Goal: Transaction & Acquisition: Purchase product/service

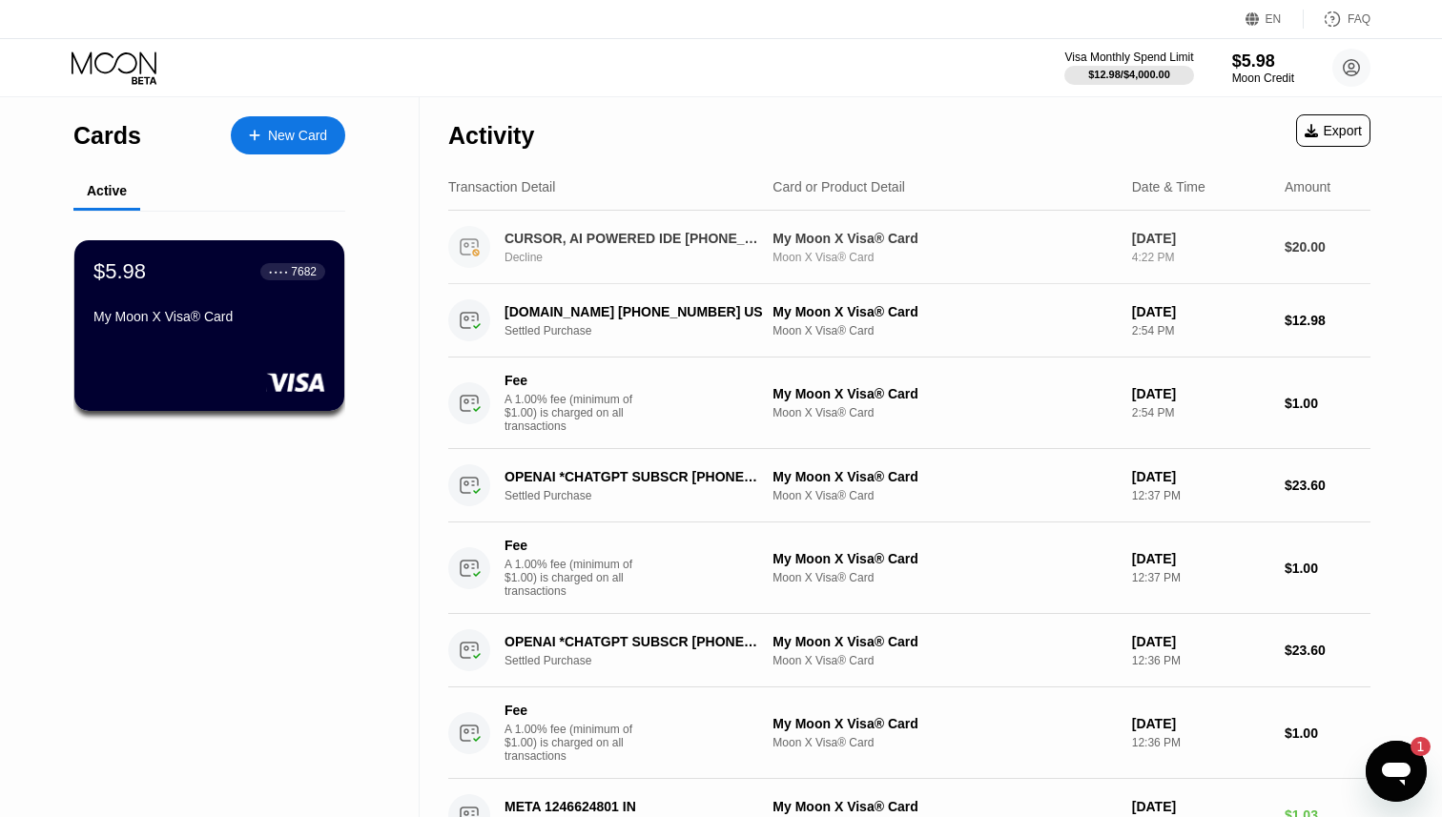
click at [643, 221] on div "CURSOR, AI POWERED IDE +18314259504 US Decline My Moon X Visa® Card Moon X Visa…" at bounding box center [909, 247] width 922 height 73
click at [179, 302] on div "$5.98 ● ● ● ● 7682 My Moon X Visa® Card" at bounding box center [210, 294] width 234 height 73
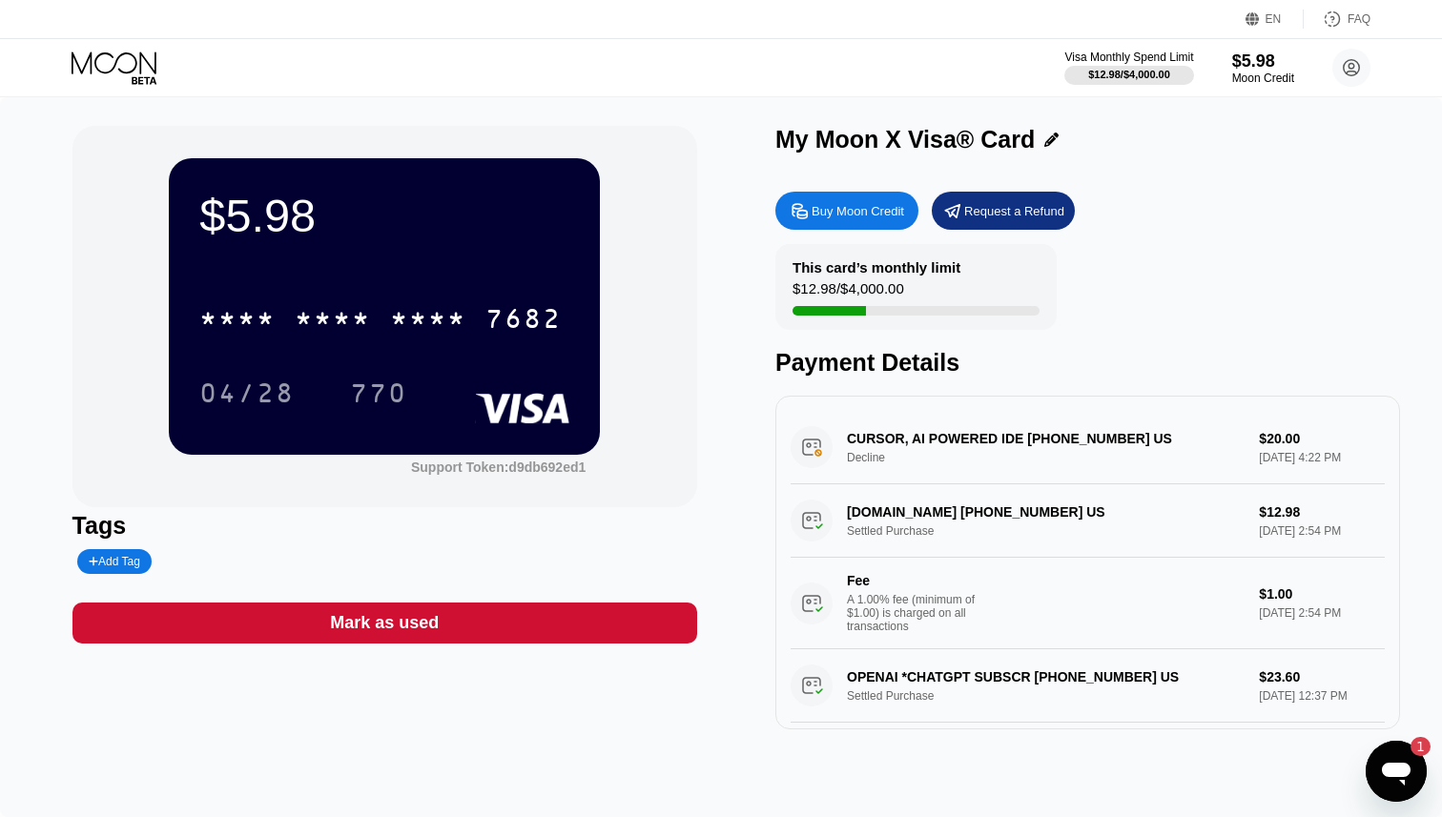
click at [860, 207] on div "Buy Moon Credit" at bounding box center [858, 211] width 93 height 16
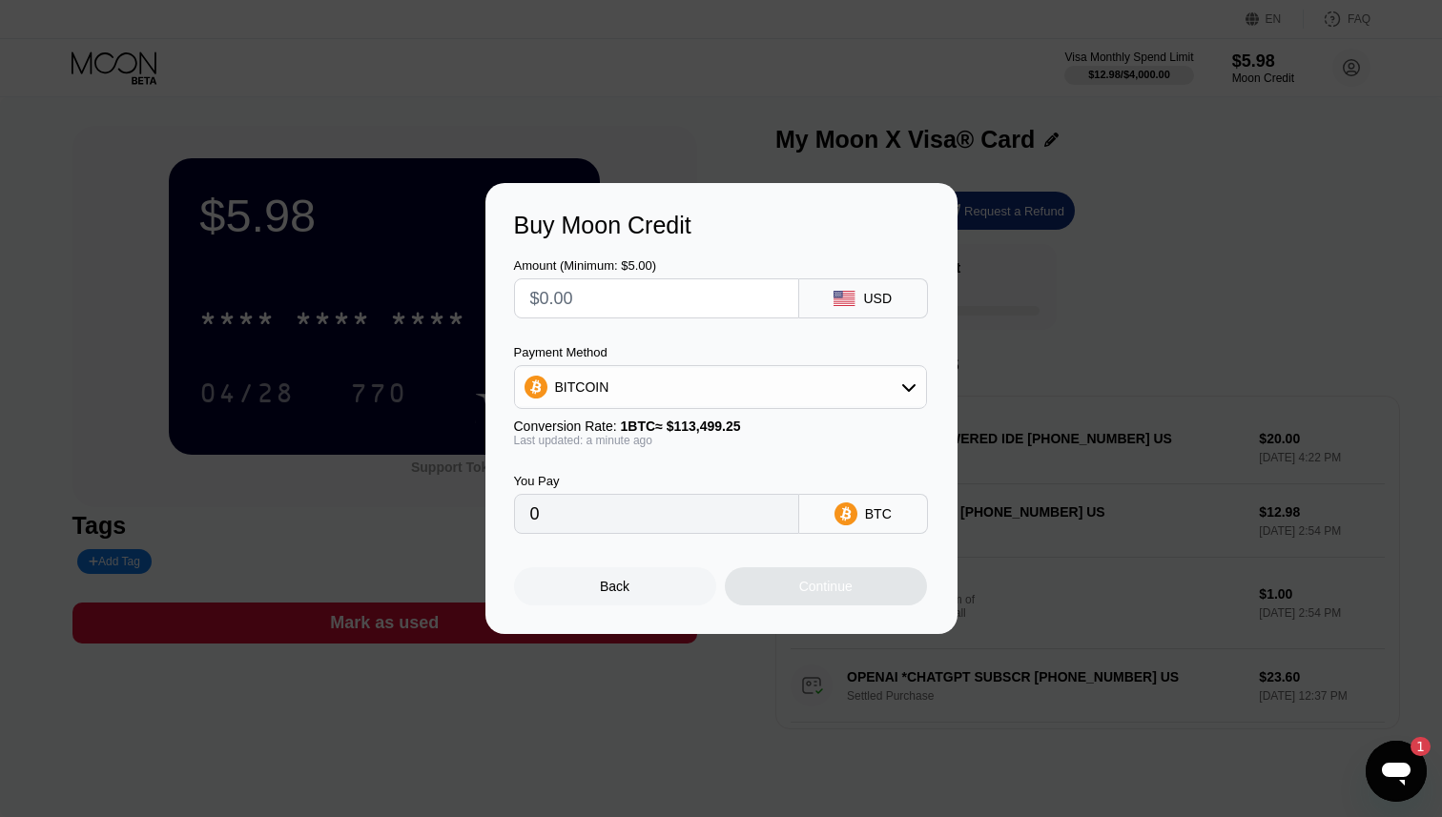
click at [745, 300] on input "text" at bounding box center [656, 298] width 253 height 38
click at [840, 304] on rect at bounding box center [844, 298] width 21 height 15
click at [658, 308] on input "text" at bounding box center [656, 298] width 253 height 38
click at [695, 432] on span "1 BTC ≈ $113,499.25" at bounding box center [681, 426] width 120 height 15
click at [695, 399] on div "BITCOIN" at bounding box center [720, 387] width 411 height 38
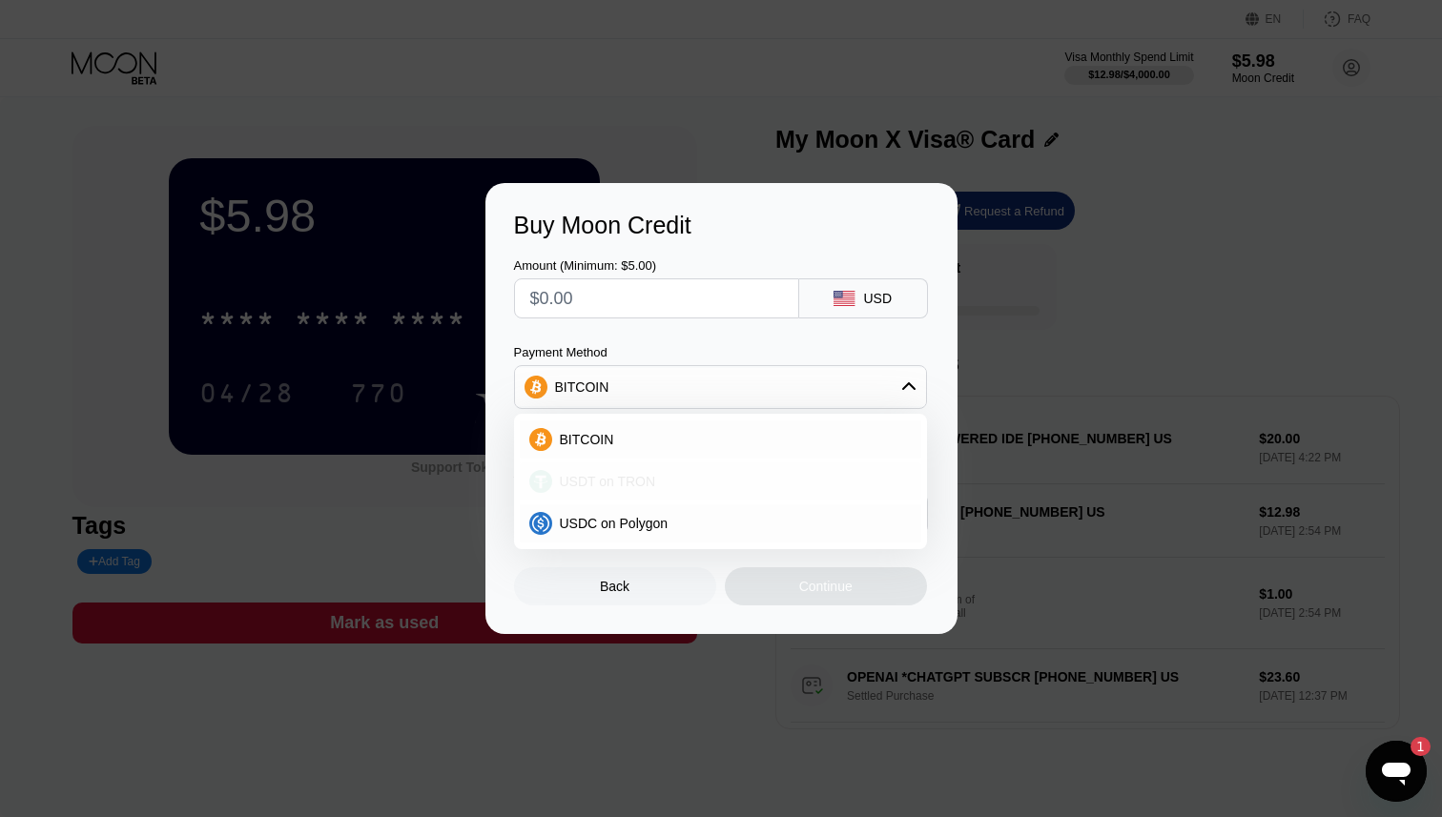
click at [691, 475] on div "USDT on TRON" at bounding box center [732, 481] width 360 height 15
type input "0.00"
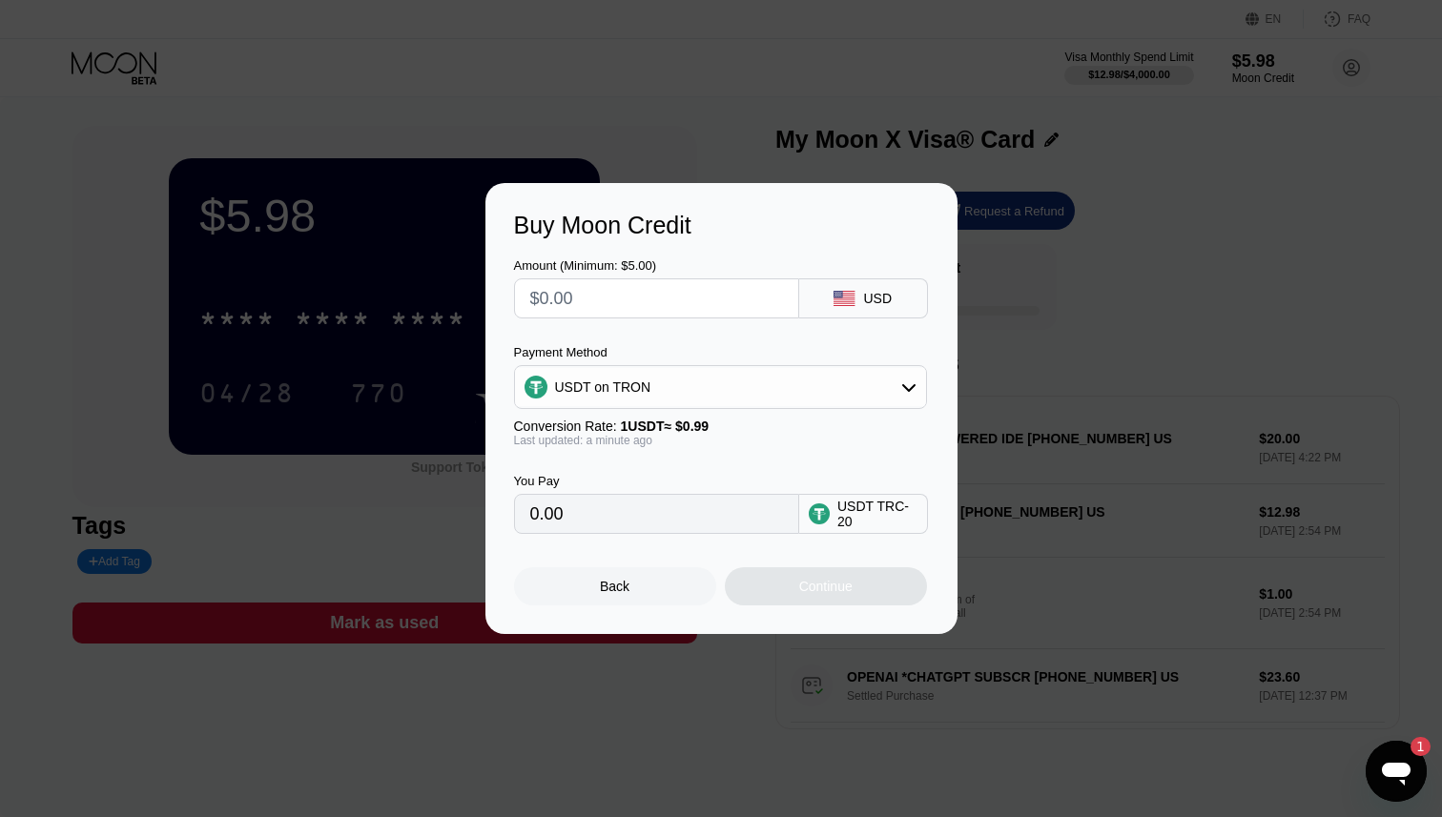
click at [613, 290] on input "text" at bounding box center [656, 298] width 253 height 38
type input "$2"
type input "2.02"
type input "0.00"
type input "$5"
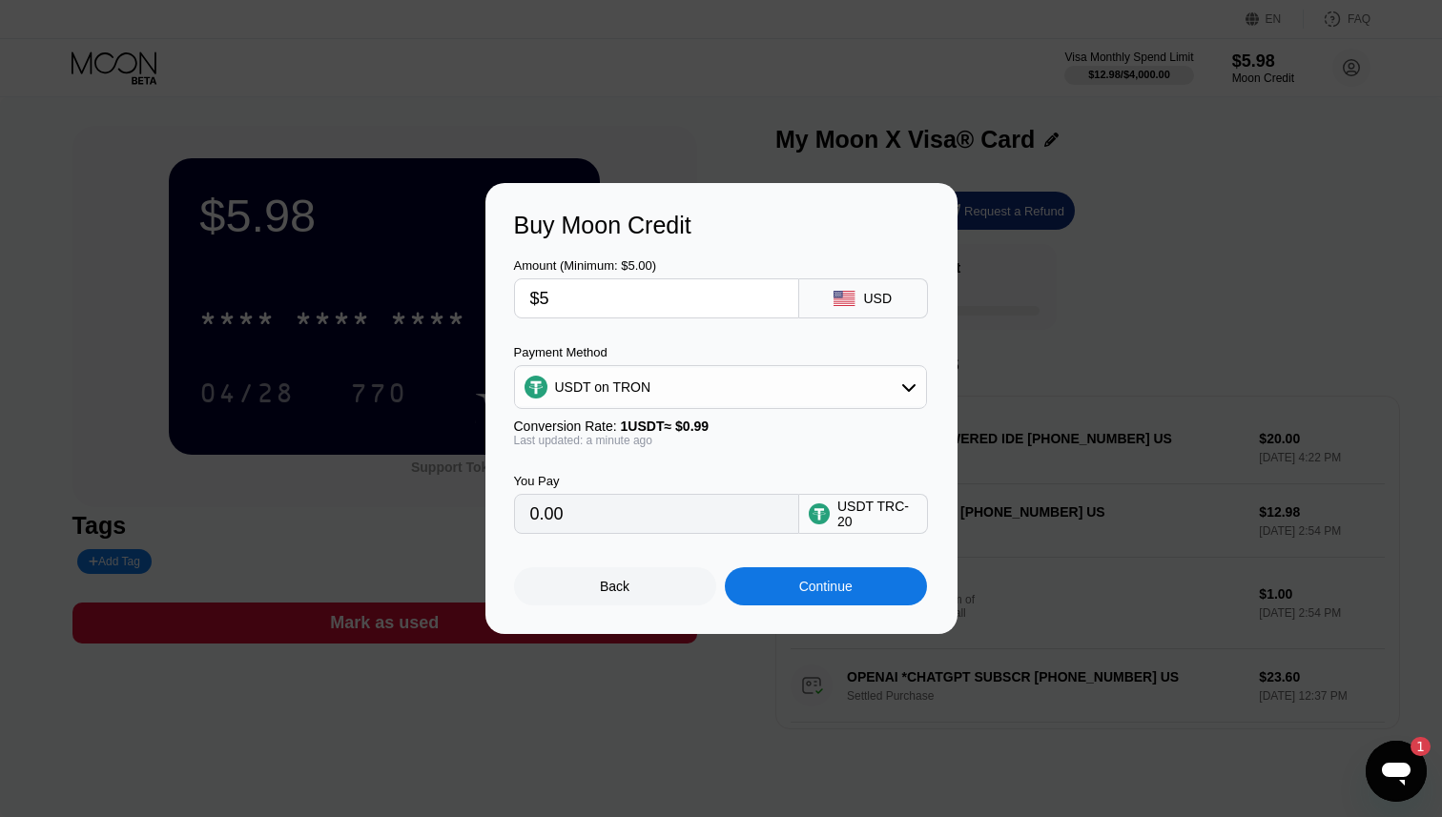
type input "5.05"
type input "$50"
type input "50.51"
type input "$50"
click at [730, 323] on div "Amount (Minimum: $5.00) $50 USD Payment Method USDT on TRON Conversion Rate: 1 …" at bounding box center [721, 386] width 415 height 295
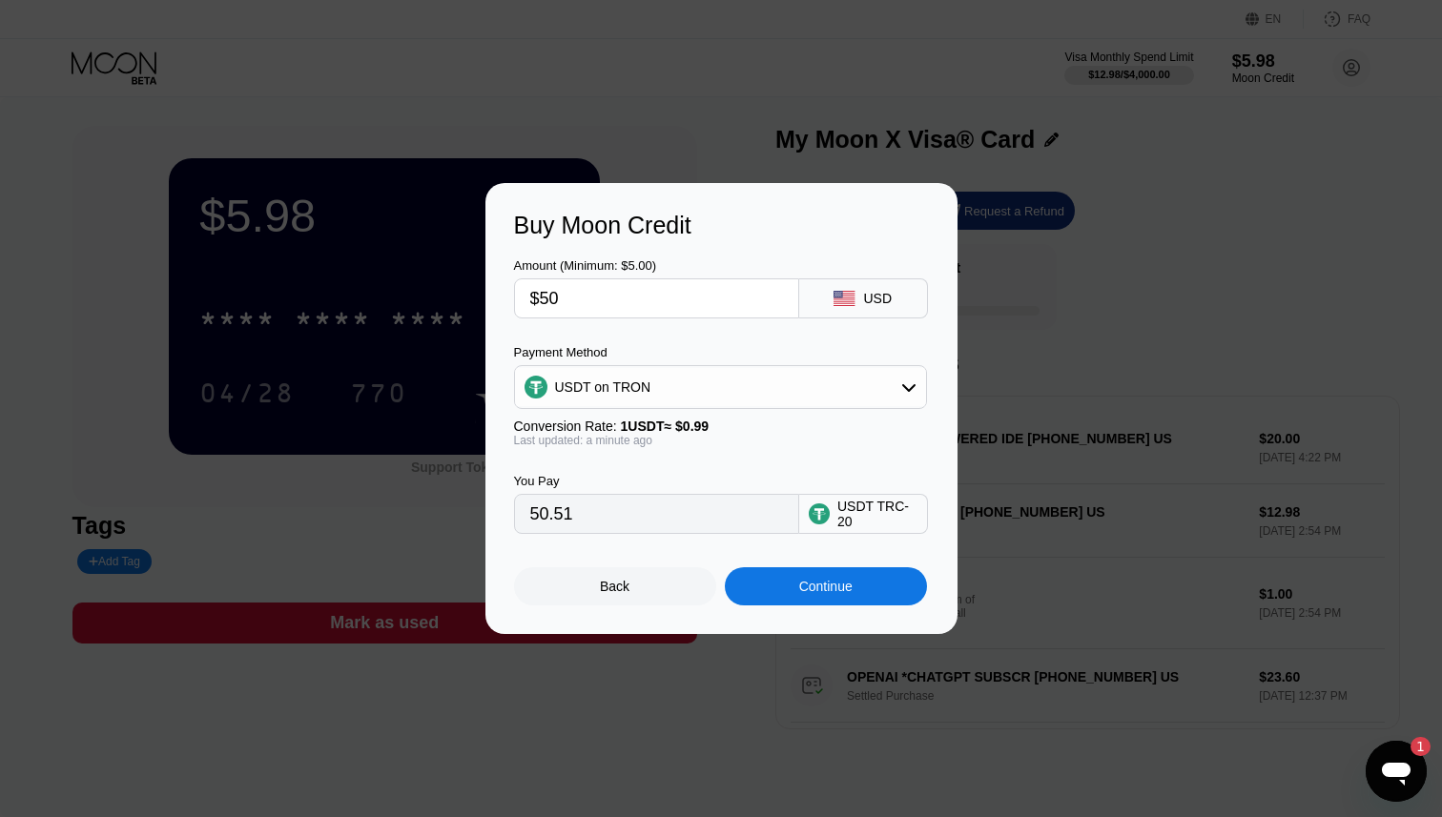
click at [772, 429] on div "Conversion Rate: 1 USDT ≈ $0.99" at bounding box center [720, 426] width 413 height 15
click at [850, 591] on div "Continue" at bounding box center [825, 586] width 53 height 15
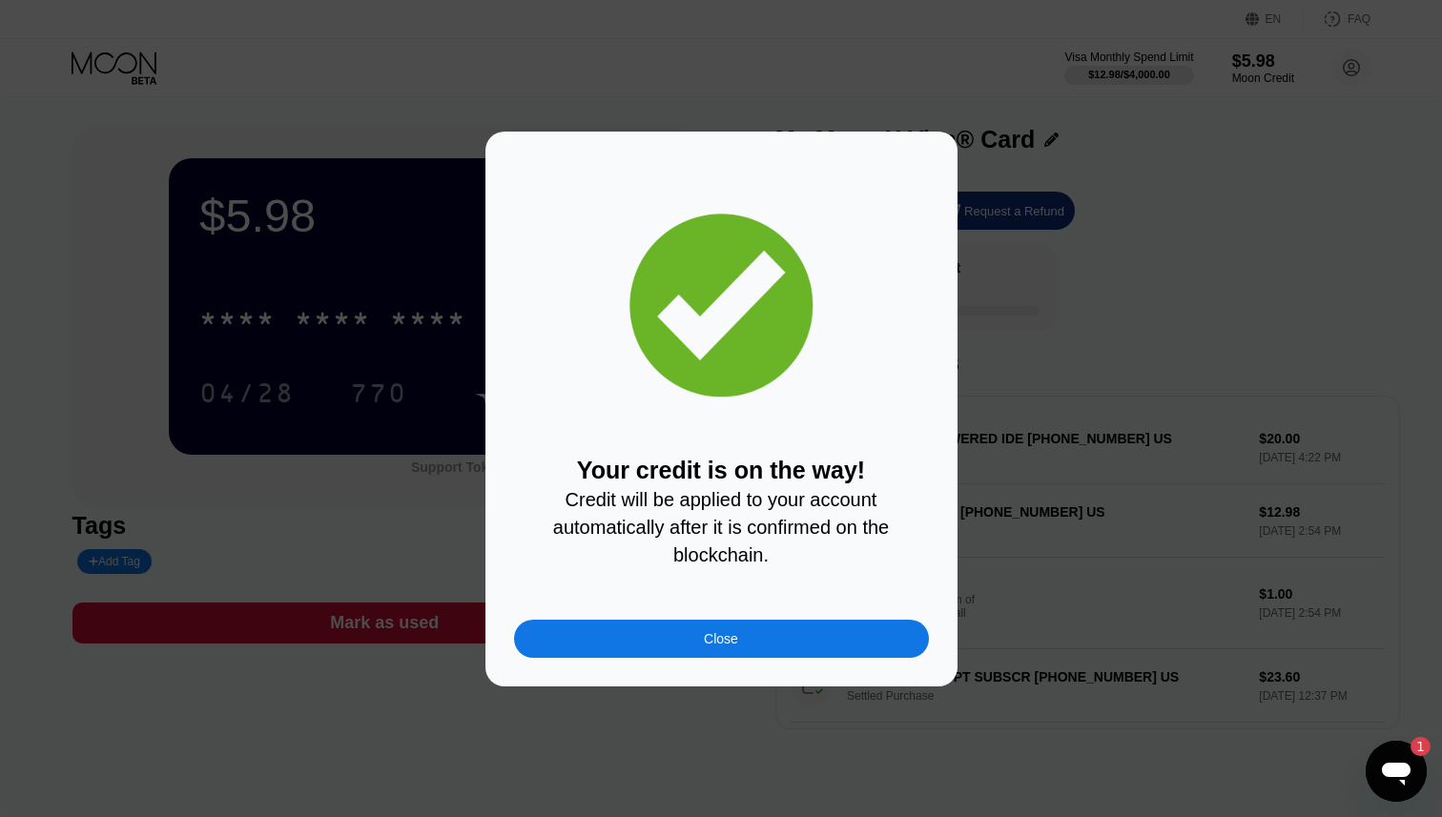
click at [733, 650] on div "Close" at bounding box center [721, 639] width 415 height 38
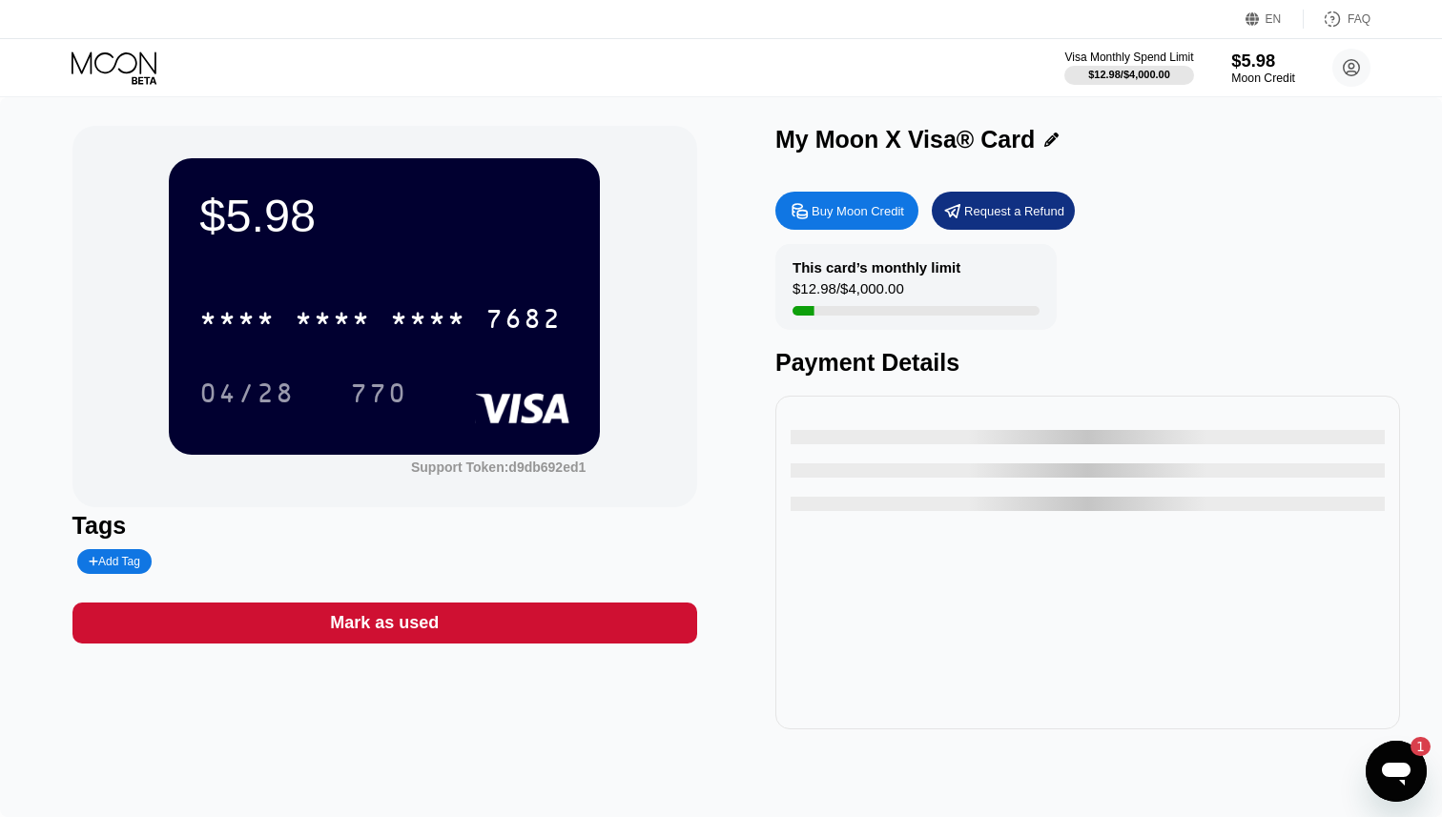
click at [1247, 83] on div "Moon Credit" at bounding box center [1263, 78] width 64 height 13
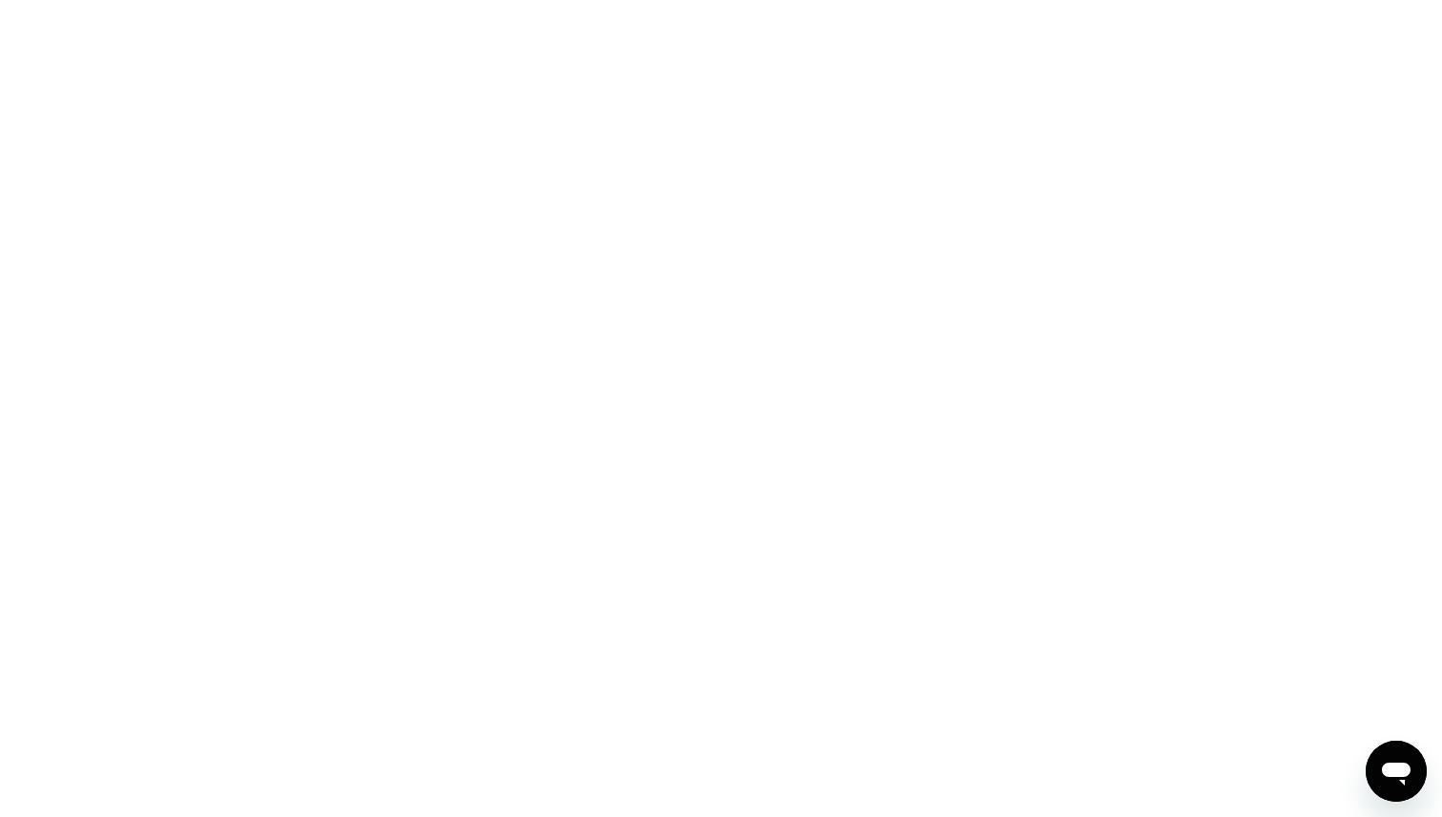
click at [666, 184] on div at bounding box center [721, 408] width 1442 height 817
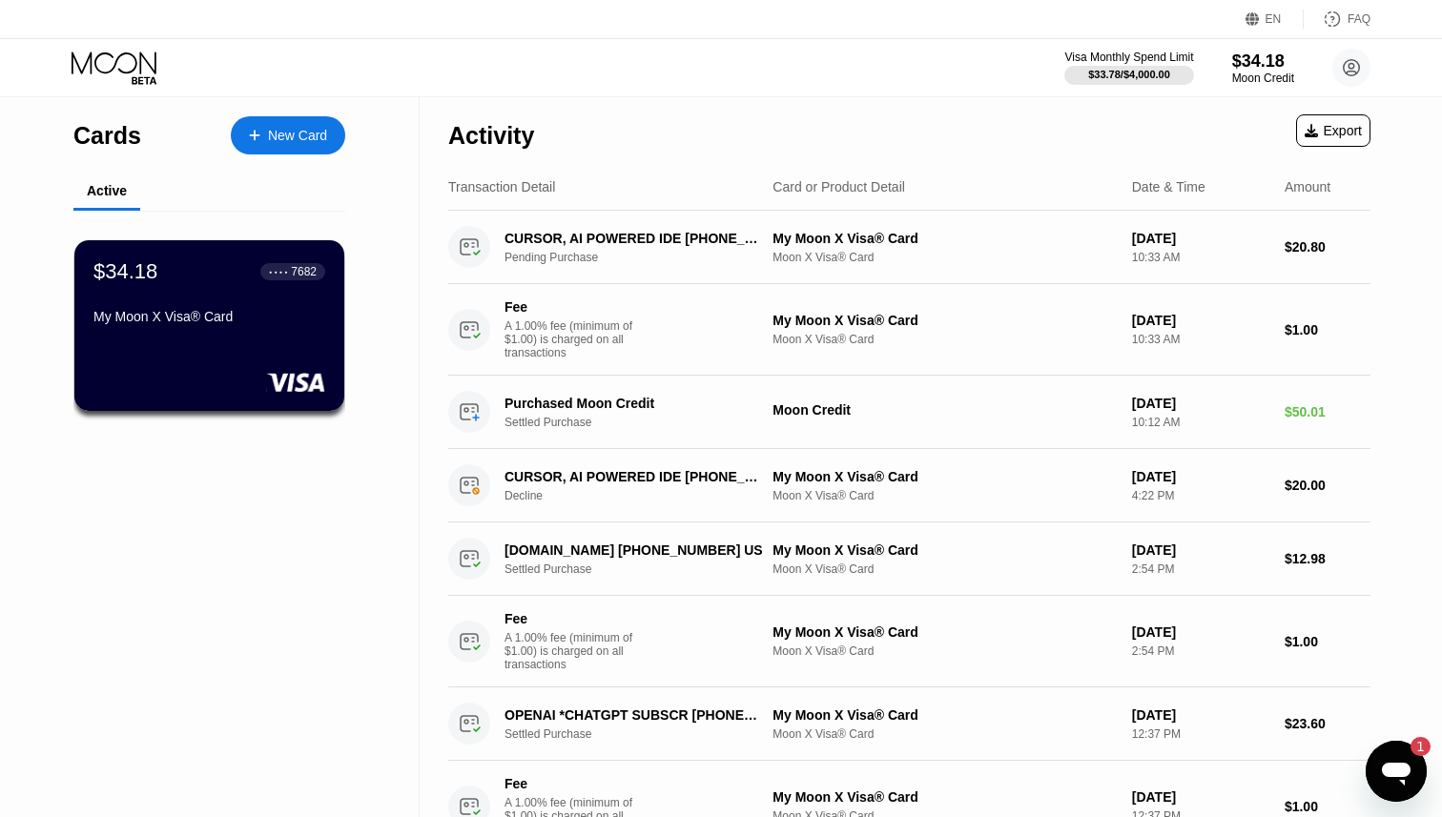
click at [693, 138] on div "Activity Export" at bounding box center [909, 130] width 922 height 67
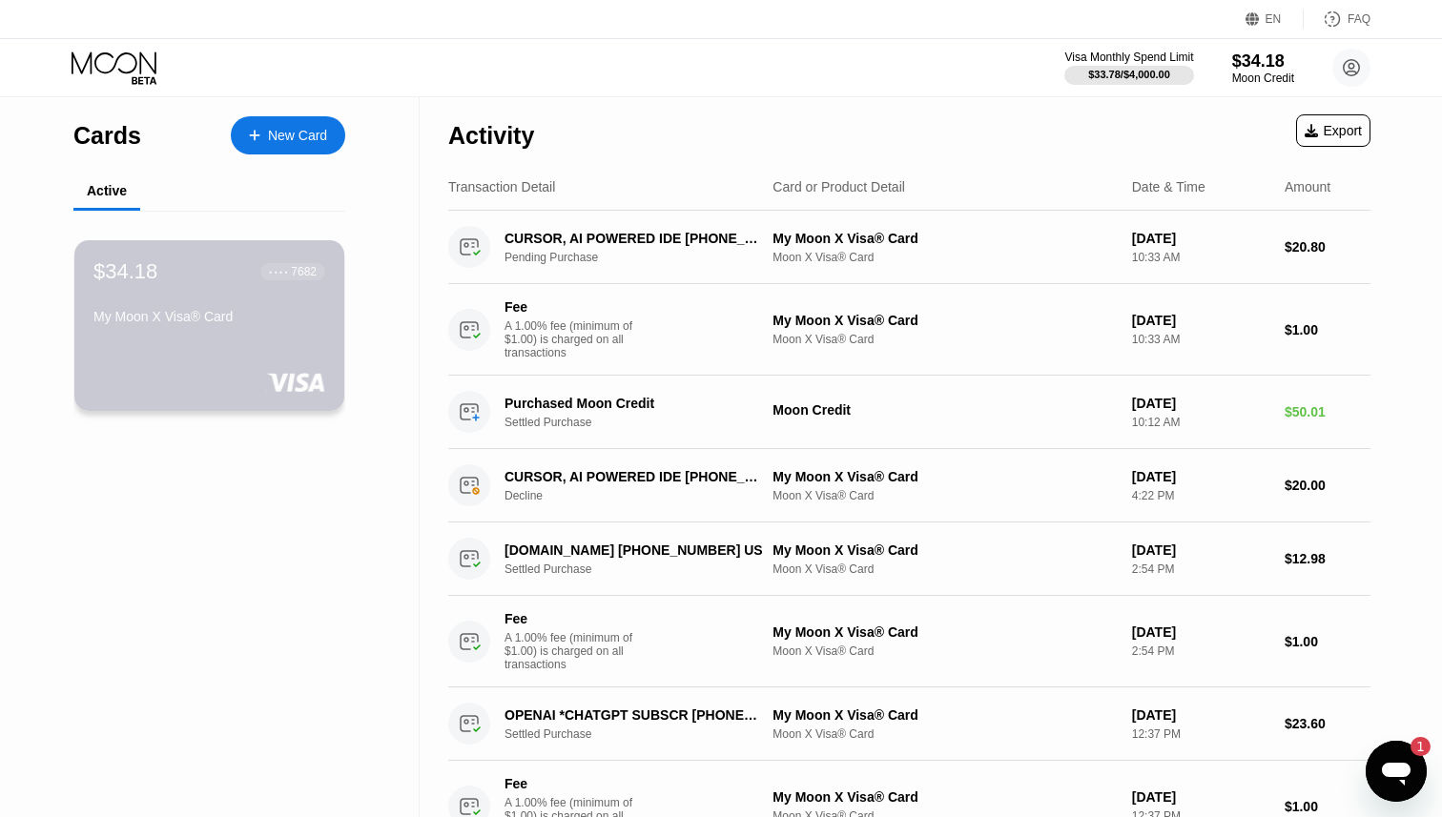
drag, startPoint x: 285, startPoint y: 279, endPoint x: 545, endPoint y: 490, distance: 334.9
